Goal: Information Seeking & Learning: Check status

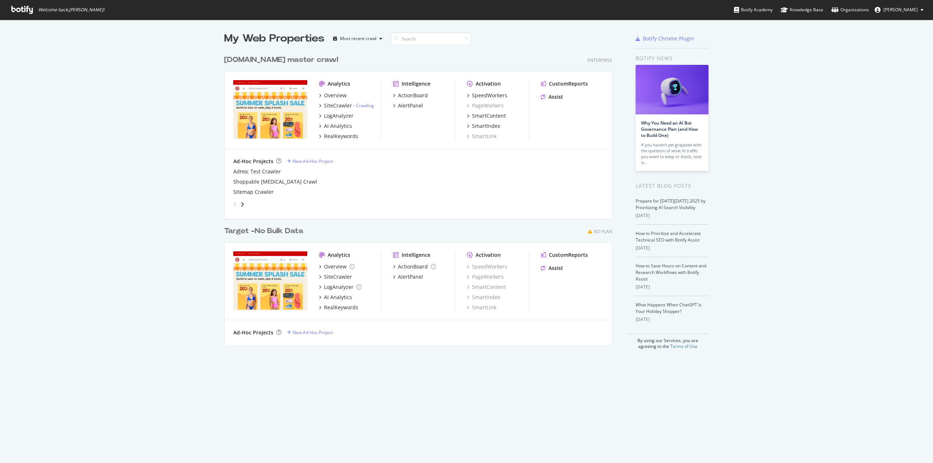
scroll to position [458, 922]
click at [344, 103] on div "SiteCrawler" at bounding box center [338, 105] width 28 height 7
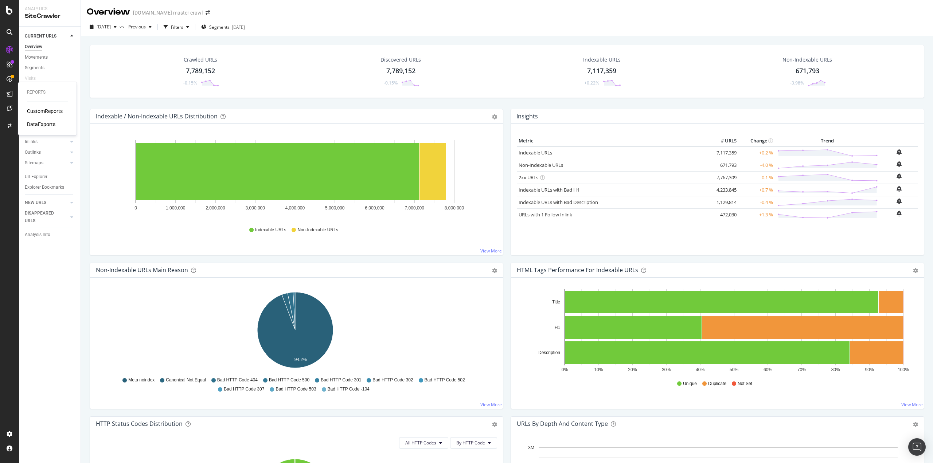
click at [49, 110] on div "CustomReports" at bounding box center [45, 111] width 36 height 7
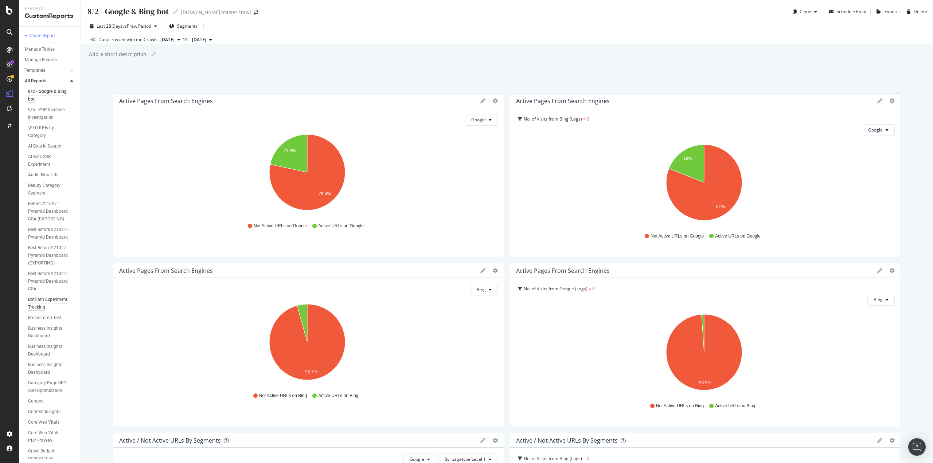
click at [48, 311] on div "BotPath Experiment Tracking" at bounding box center [49, 303] width 42 height 15
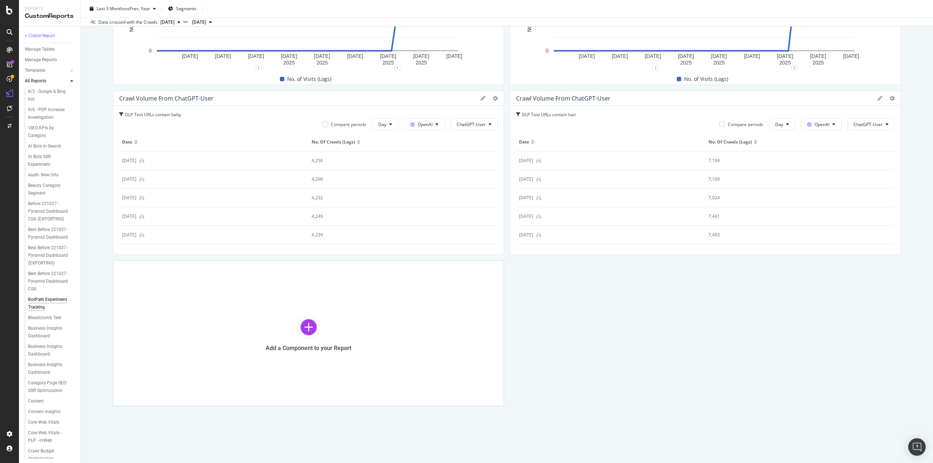
scroll to position [700, 0]
